Goal: Task Accomplishment & Management: Manage account settings

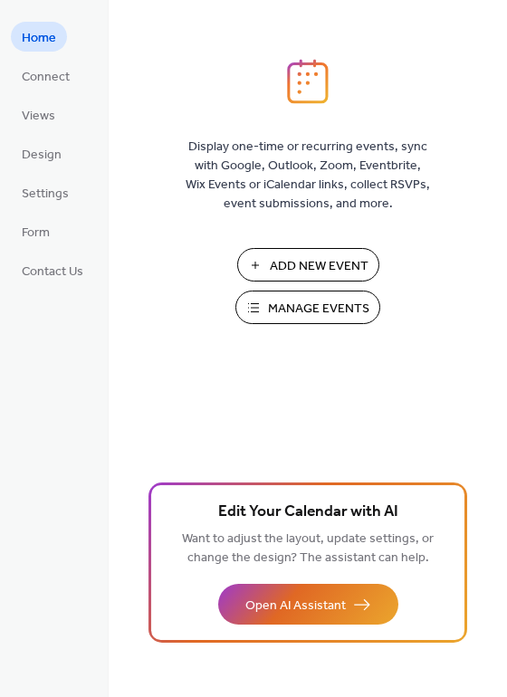
click at [299, 319] on span "Manage Events" at bounding box center [318, 309] width 101 height 19
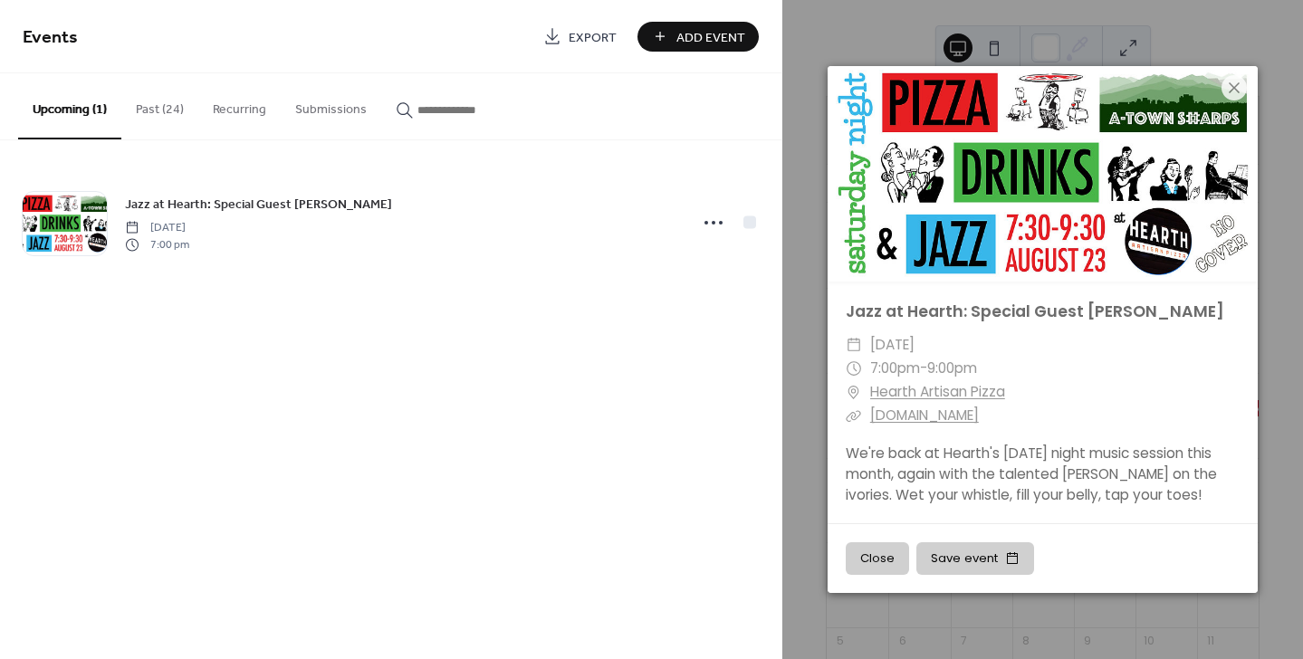
click at [646, 392] on div "Events Export Add Event Upcoming (1) Past (24) Recurring Submissions Jazz at He…" at bounding box center [390, 329] width 781 height 659
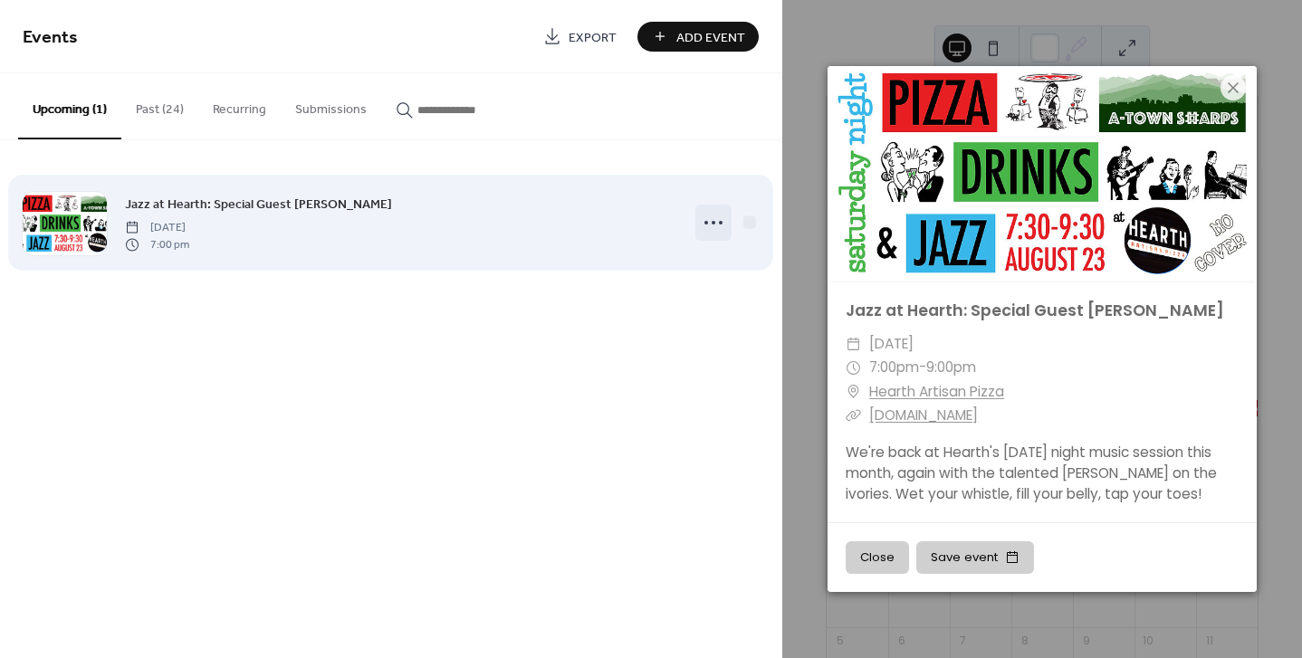
click at [711, 220] on icon at bounding box center [713, 222] width 29 height 29
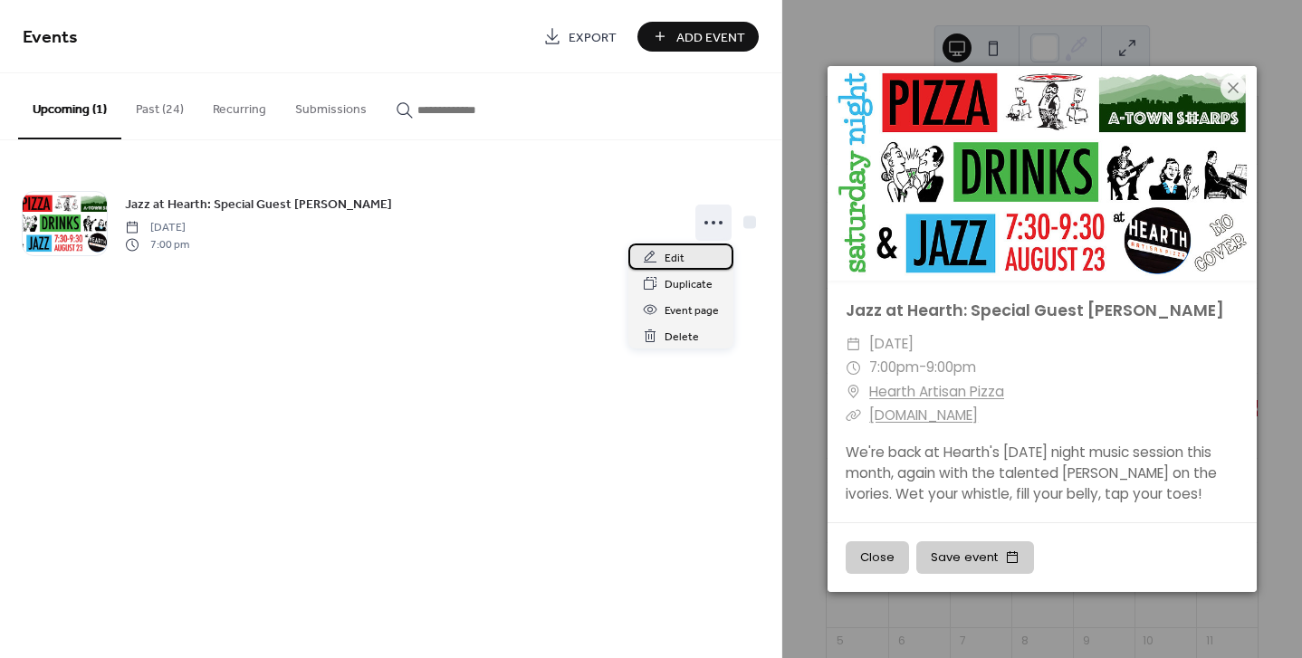
click at [679, 251] on span "Edit" at bounding box center [675, 258] width 20 height 19
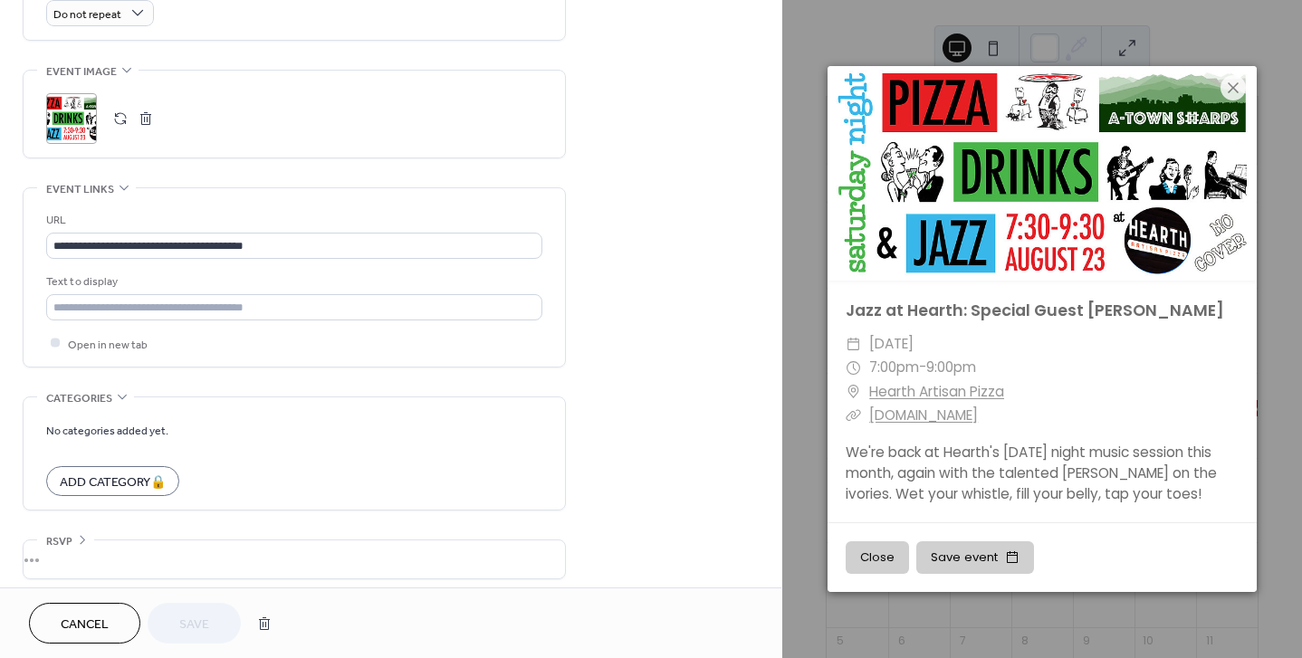
scroll to position [836, 0]
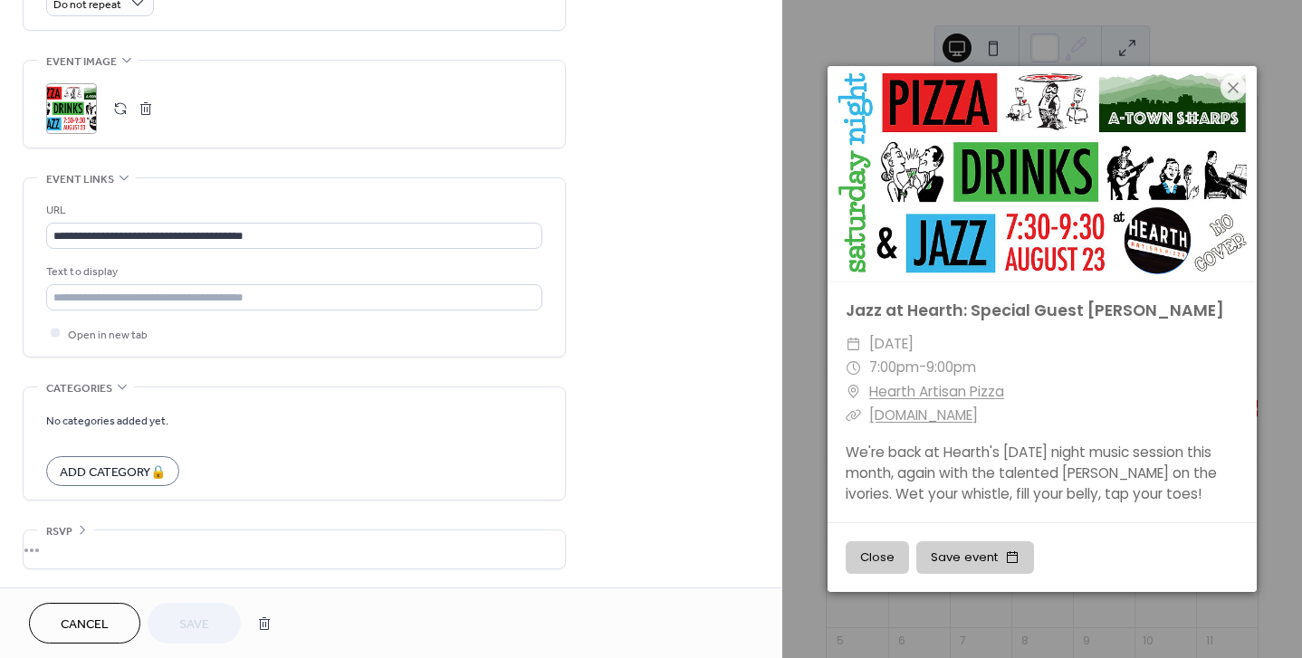
click at [121, 113] on button "button" at bounding box center [120, 108] width 25 height 25
click at [125, 110] on button "button" at bounding box center [120, 108] width 25 height 25
